Goal: Information Seeking & Learning: Learn about a topic

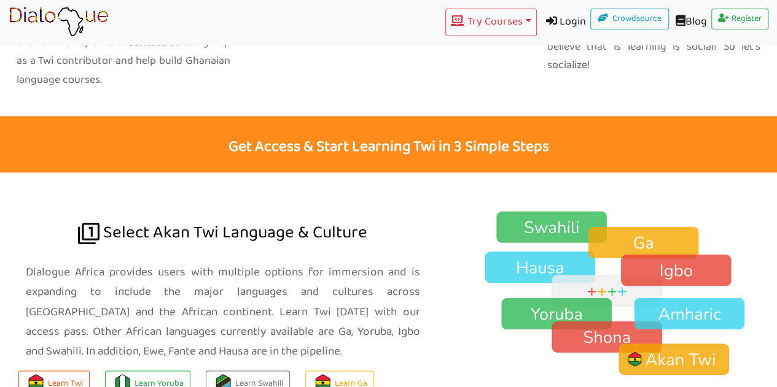
scroll to position [715, 0]
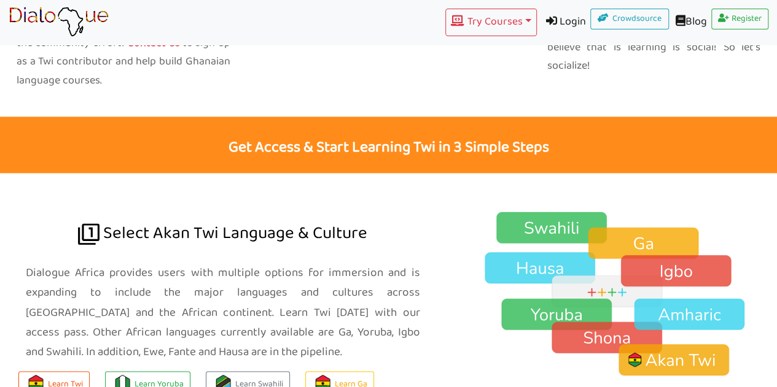
click at [628, 211] on img at bounding box center [620, 294] width 313 height 166
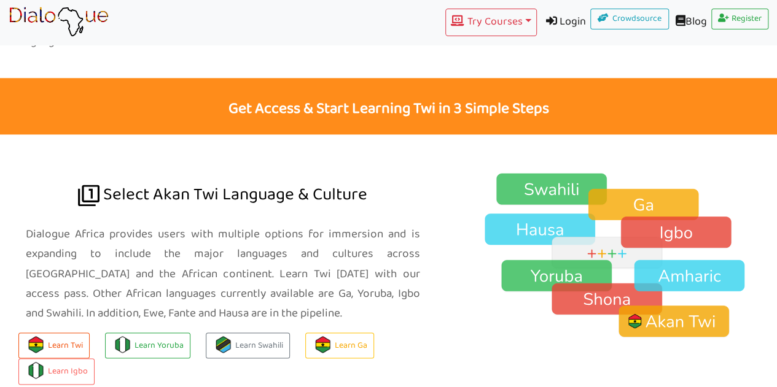
scroll to position [754, 0]
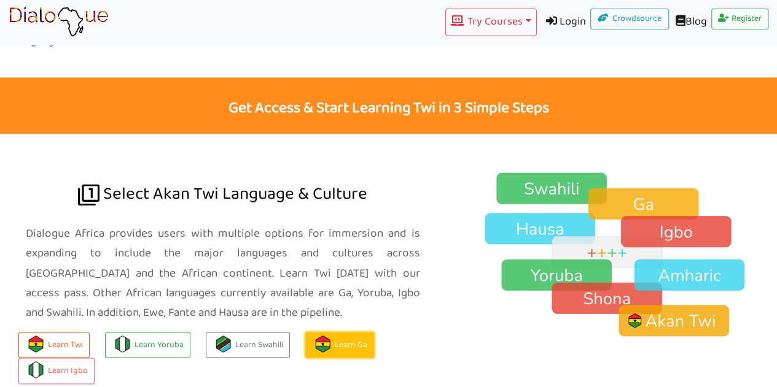
click at [332, 332] on link "Learn Ga" at bounding box center [339, 345] width 69 height 26
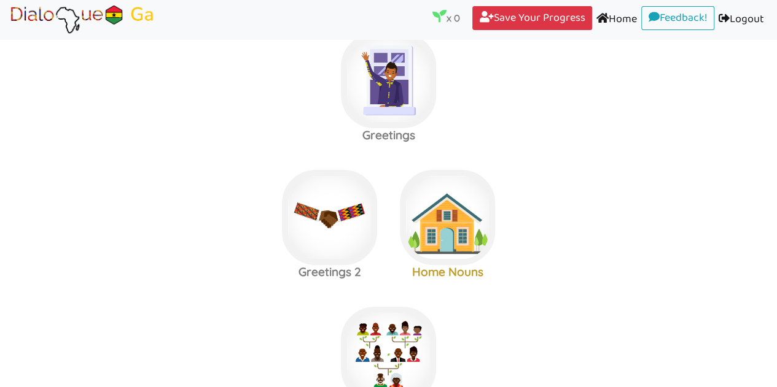
scroll to position [33, 0]
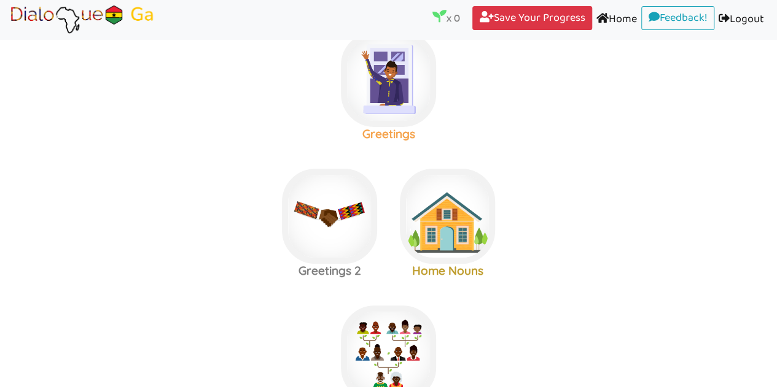
click at [368, 100] on img at bounding box center [388, 79] width 95 height 95
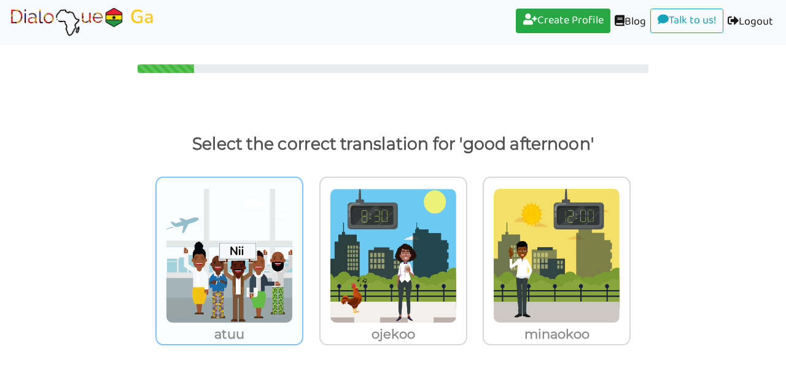
click at [217, 290] on img at bounding box center [229, 256] width 127 height 135
click at [302, 254] on input "atuu" at bounding box center [306, 248] width 9 height 9
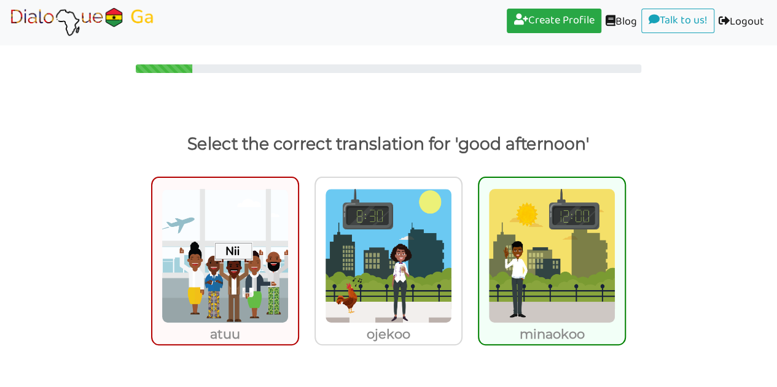
click at [512, 321] on img at bounding box center [551, 256] width 127 height 135
click at [625, 253] on input "minaokoo" at bounding box center [629, 248] width 9 height 9
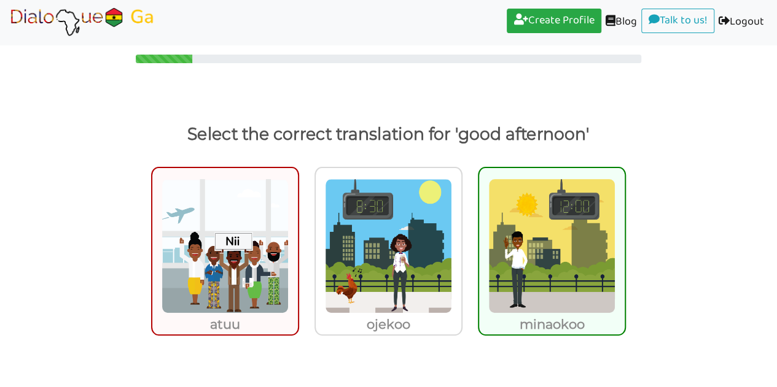
scroll to position [38, 0]
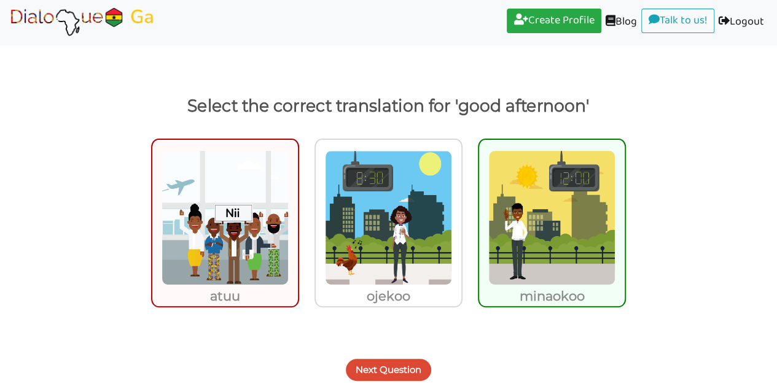
click at [380, 368] on button "Next Question" at bounding box center [388, 370] width 85 height 22
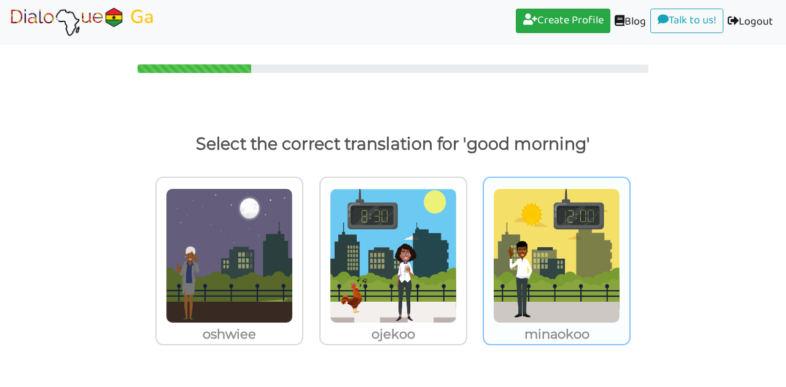
click at [549, 274] on img at bounding box center [556, 256] width 127 height 135
click at [629, 254] on input "minaokoo" at bounding box center [633, 248] width 9 height 9
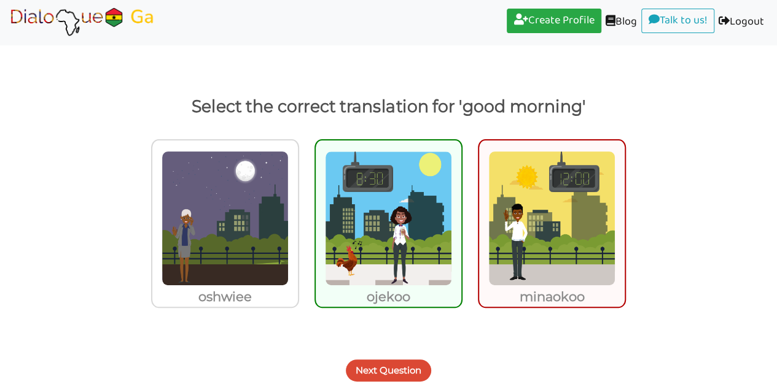
scroll to position [38, 0]
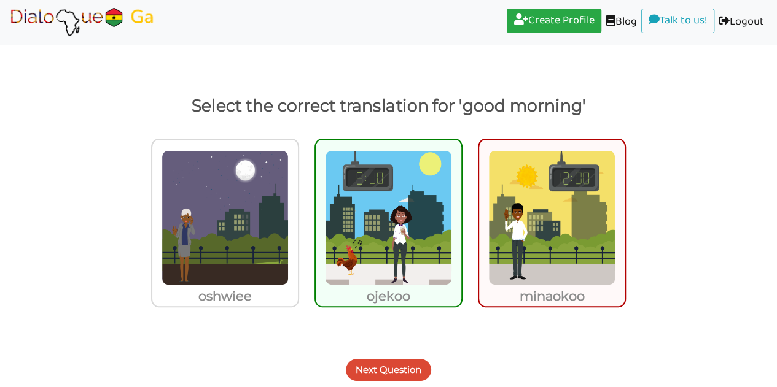
click at [368, 368] on button "Next Question" at bounding box center [388, 370] width 85 height 22
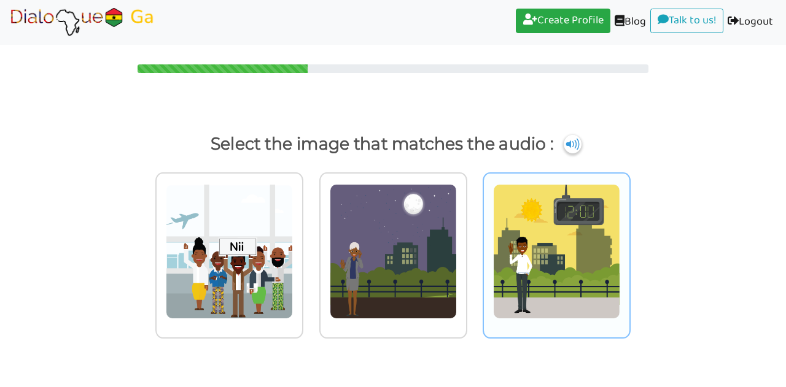
click at [526, 274] on img at bounding box center [556, 251] width 127 height 135
click at [629, 249] on input "radio" at bounding box center [633, 244] width 9 height 9
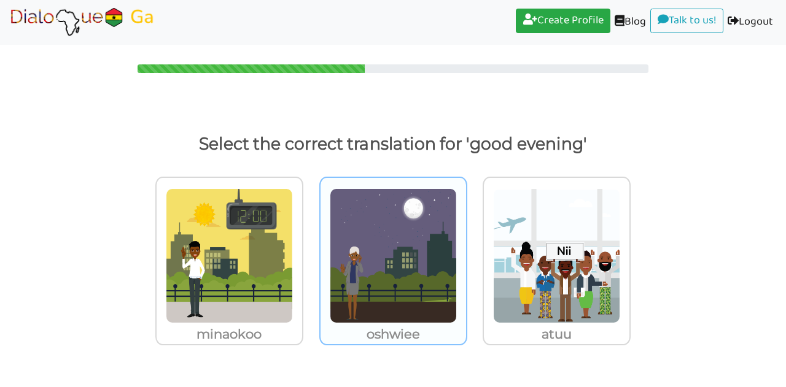
click at [349, 280] on img at bounding box center [393, 256] width 127 height 135
click at [466, 254] on input "oshwiee" at bounding box center [470, 248] width 9 height 9
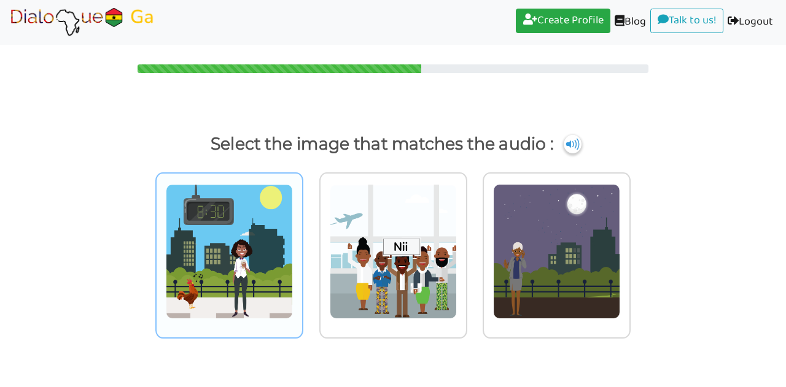
click at [225, 281] on img at bounding box center [229, 251] width 127 height 135
click at [302, 249] on input "radio" at bounding box center [306, 244] width 9 height 9
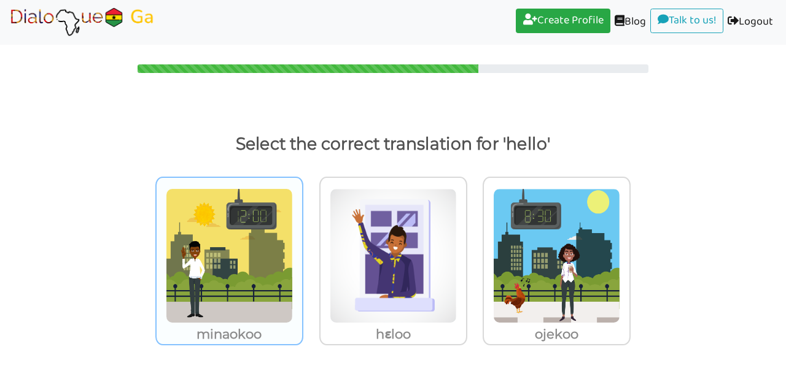
click at [200, 273] on img at bounding box center [229, 256] width 127 height 135
click at [302, 254] on input "minaokoo" at bounding box center [306, 248] width 9 height 9
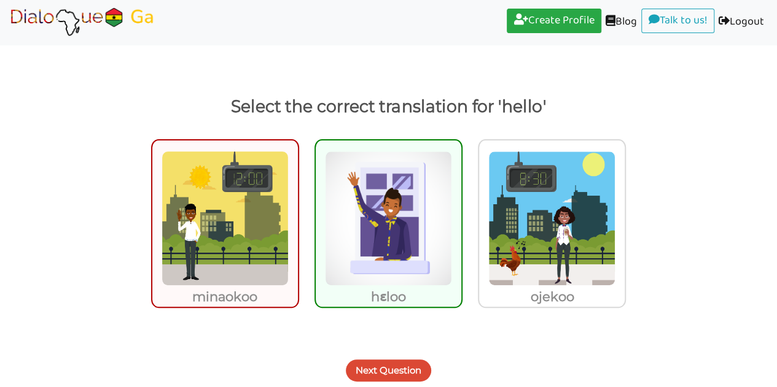
click at [367, 374] on button "Next Question" at bounding box center [388, 371] width 85 height 22
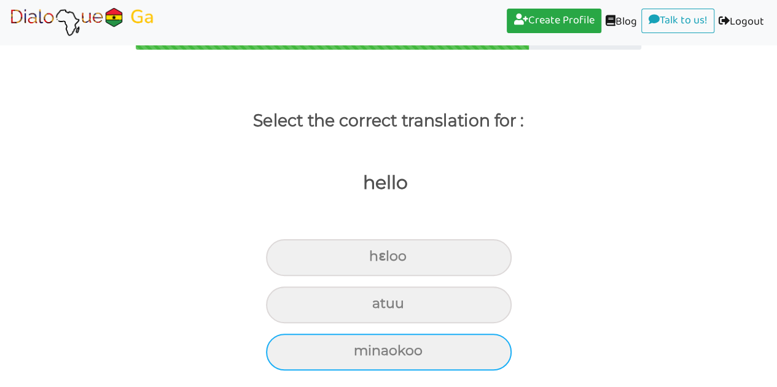
click at [309, 355] on div "minaokoo" at bounding box center [389, 352] width 246 height 37
click at [355, 355] on input "minaokoo" at bounding box center [359, 352] width 8 height 8
radio input "true"
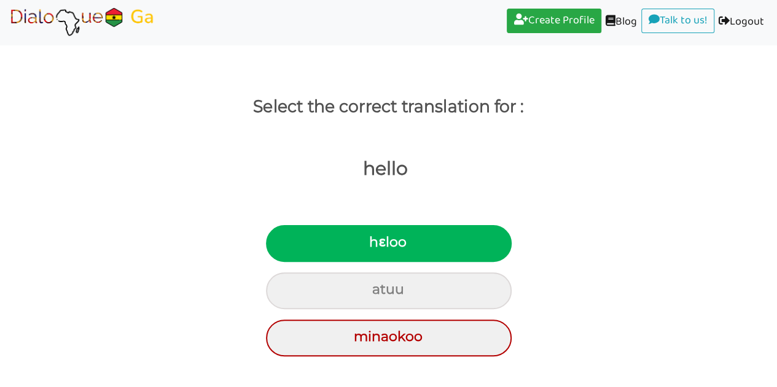
click at [322, 248] on div "hɛloo" at bounding box center [389, 243] width 246 height 37
click at [370, 247] on input "hɛloo" at bounding box center [374, 243] width 8 height 8
radio input "true"
click at [295, 243] on div "hɛloo" at bounding box center [389, 243] width 246 height 37
click at [370, 243] on input "hɛloo" at bounding box center [374, 243] width 8 height 8
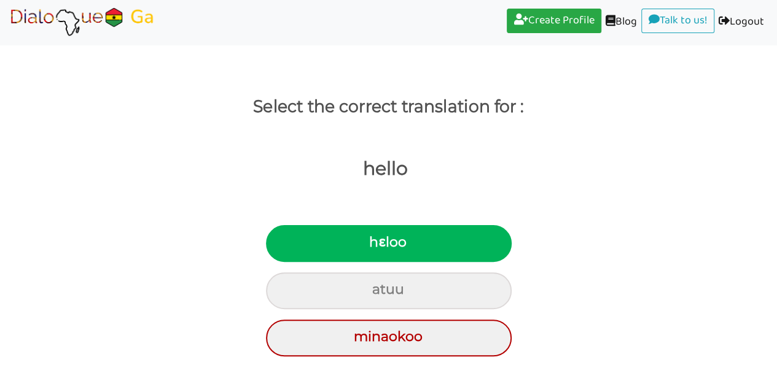
click at [325, 242] on div "hɛloo" at bounding box center [389, 243] width 246 height 37
click at [370, 242] on input "hɛloo" at bounding box center [374, 243] width 8 height 8
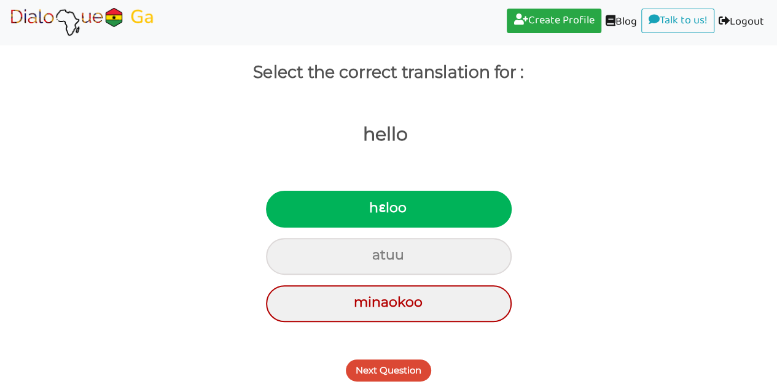
click at [368, 375] on button "Next Question" at bounding box center [388, 371] width 85 height 22
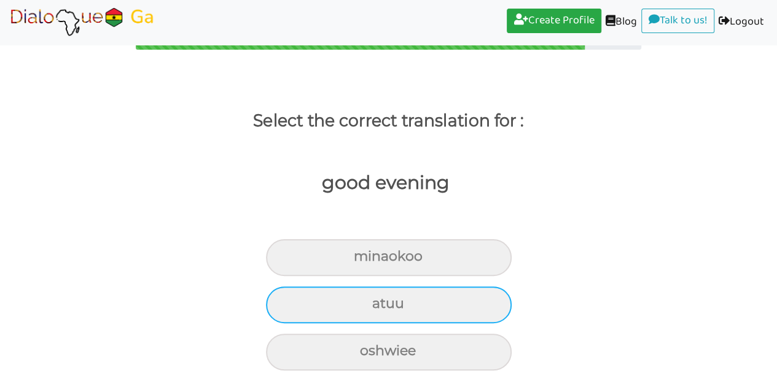
click at [339, 311] on div "atuu" at bounding box center [389, 305] width 246 height 37
click at [373, 308] on input "atuu" at bounding box center [377, 304] width 8 height 8
radio input "true"
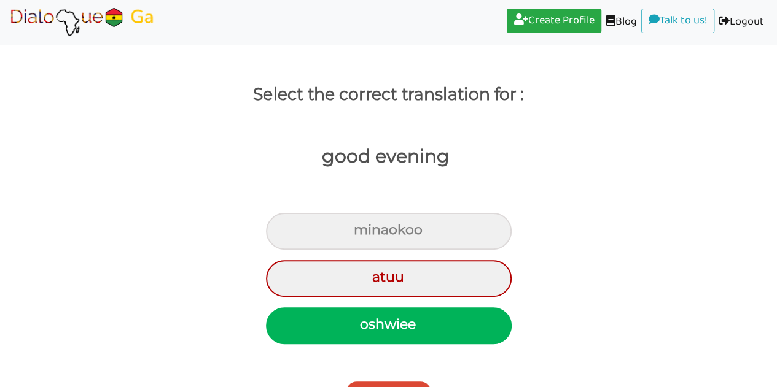
scroll to position [72, 0]
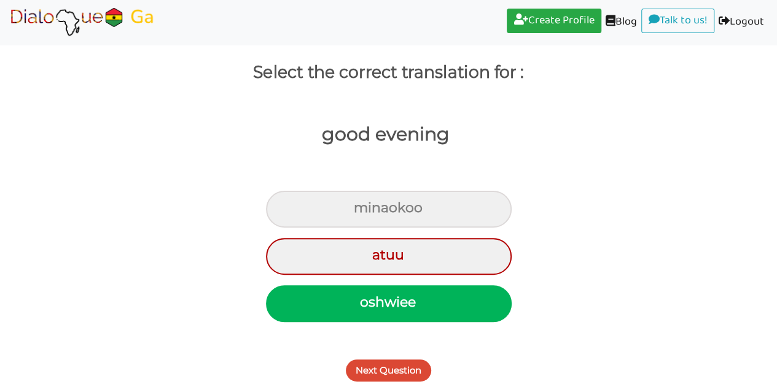
click at [370, 368] on button "Next Question" at bounding box center [388, 371] width 85 height 22
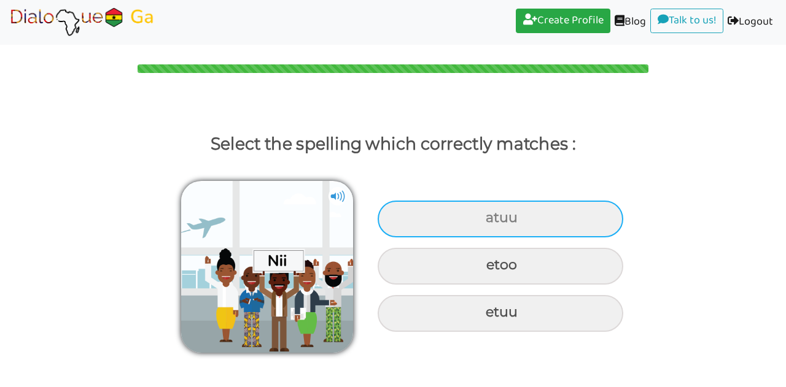
click at [427, 225] on div "atuu" at bounding box center [501, 219] width 246 height 37
click at [483, 222] on input "atuu" at bounding box center [487, 218] width 8 height 8
radio input "true"
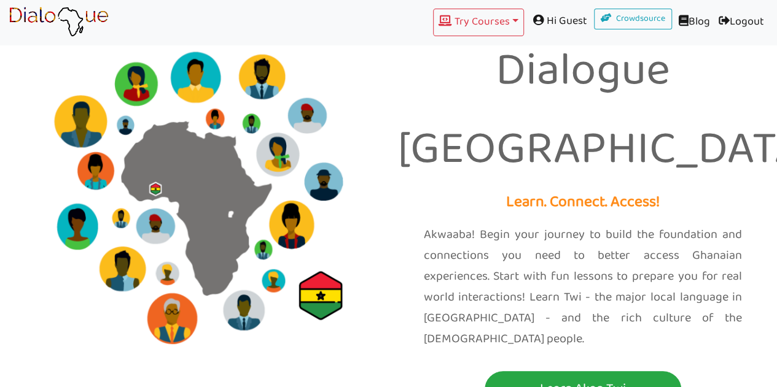
scroll to position [788, 0]
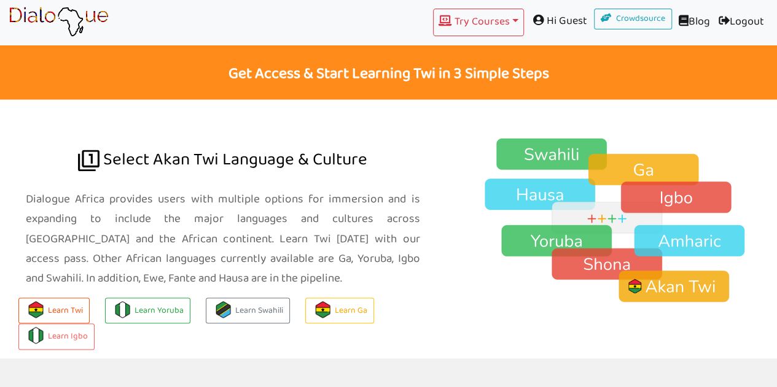
click at [34, 23] on img at bounding box center [59, 22] width 100 height 31
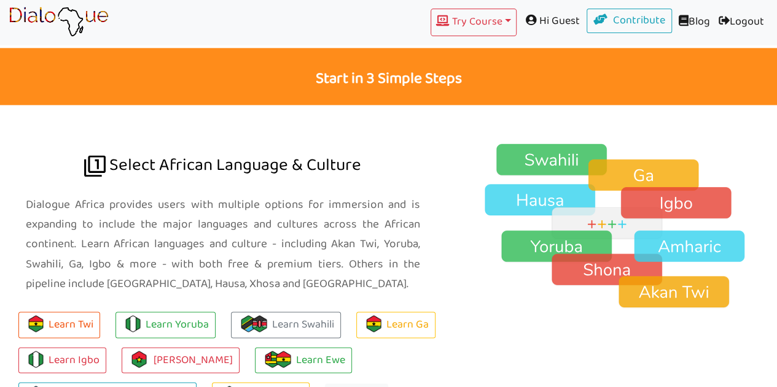
scroll to position [783, 0]
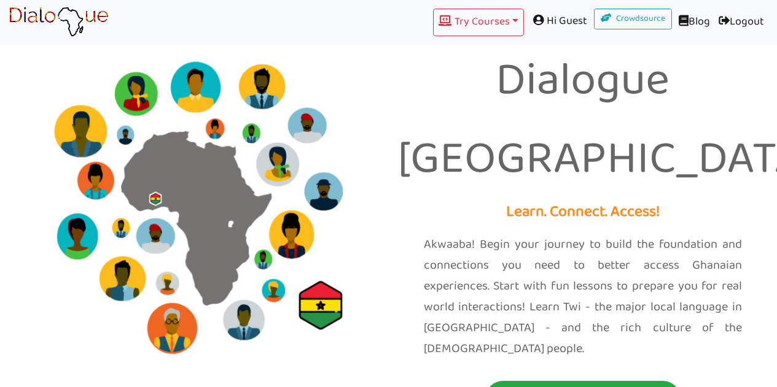
scroll to position [788, 0]
